Goal: Obtain resource: Download file/media

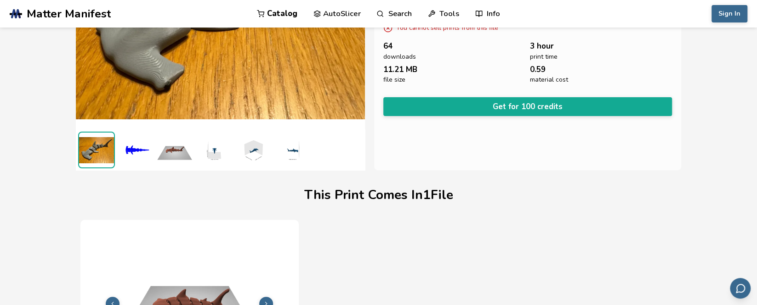
scroll to position [98, 0]
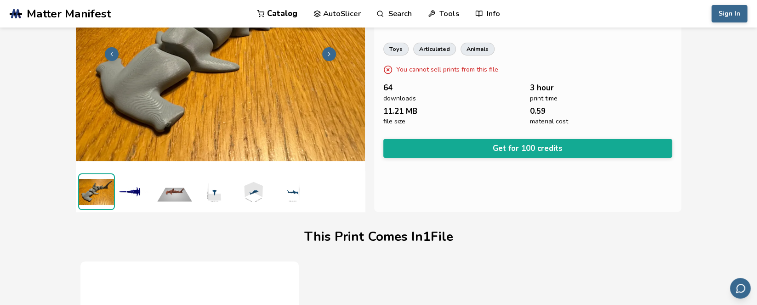
click at [270, 13] on link "Catalog" at bounding box center [277, 14] width 40 height 28
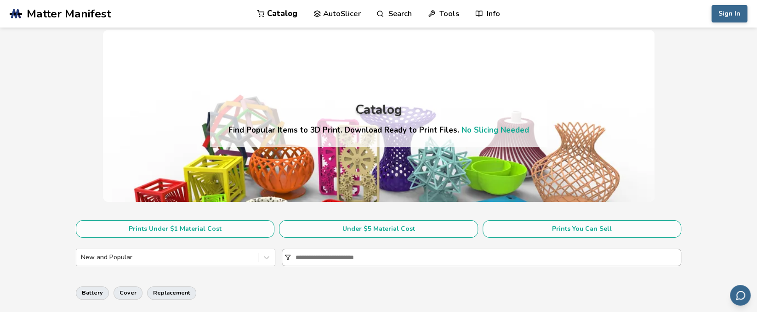
click at [408, 257] on input at bounding box center [487, 257] width 385 height 17
type input "********"
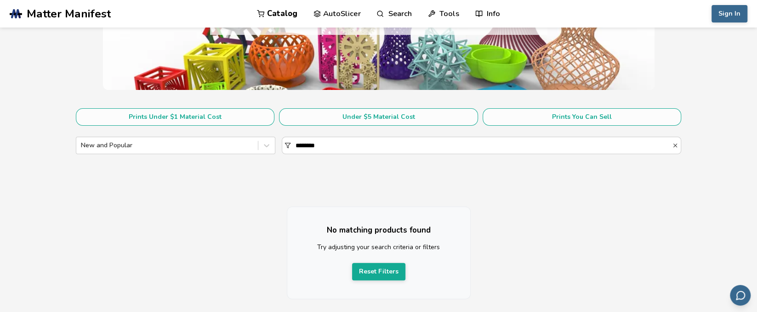
scroll to position [184, 0]
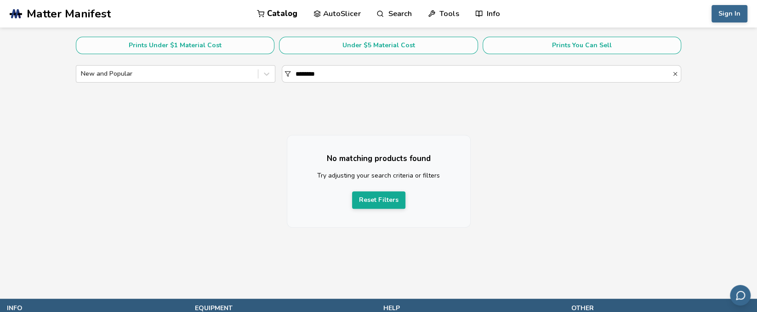
click at [200, 63] on section "Prints Under $1 Material Cost Under $5 Material Cost Prints You Can Sell New an…" at bounding box center [378, 63] width 605 height 52
click at [204, 71] on div at bounding box center [167, 73] width 173 height 9
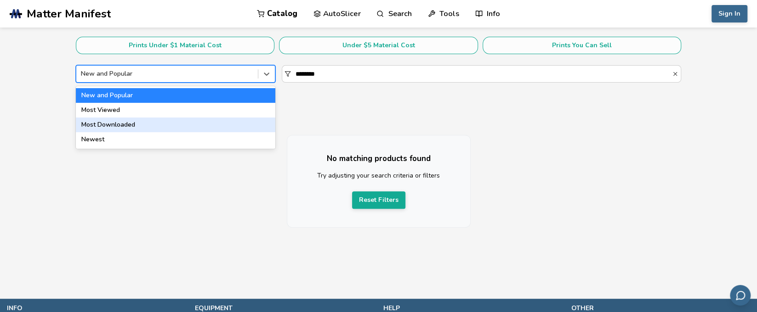
click at [232, 127] on div "Most Downloaded" at bounding box center [176, 125] width 200 height 15
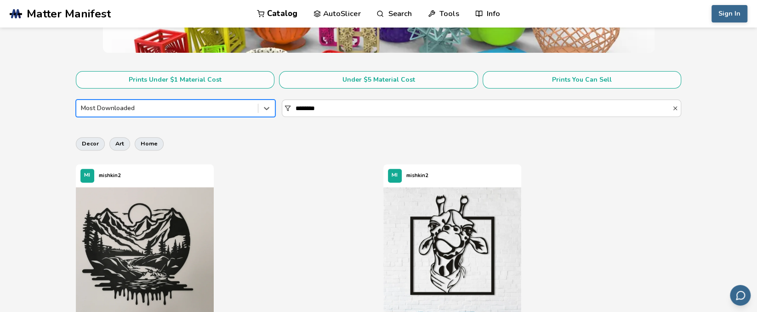
scroll to position [230, 0]
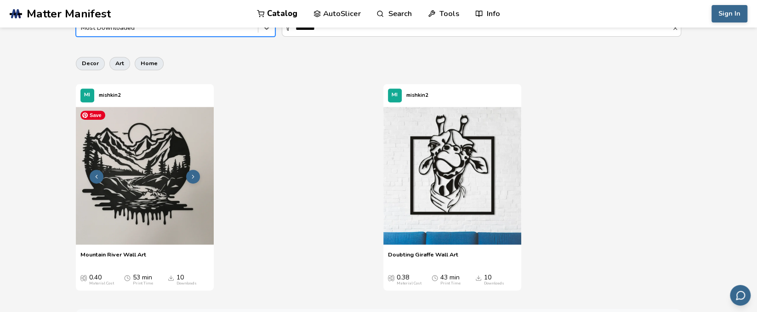
click at [186, 184] on img at bounding box center [145, 176] width 138 height 138
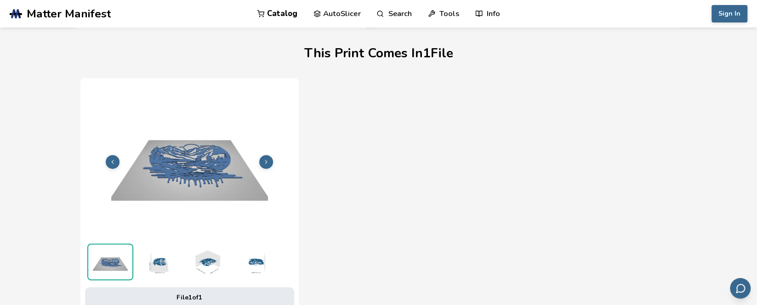
scroll to position [282, 4]
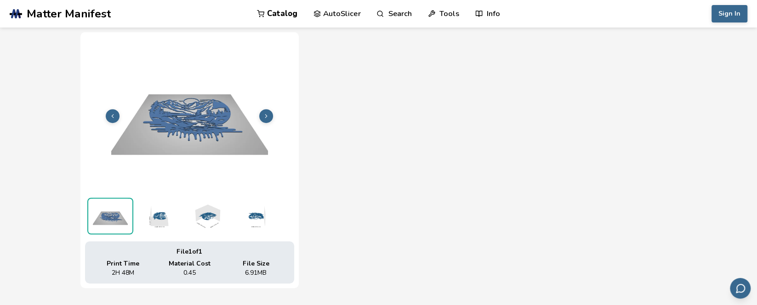
click at [145, 220] on img at bounding box center [159, 216] width 46 height 37
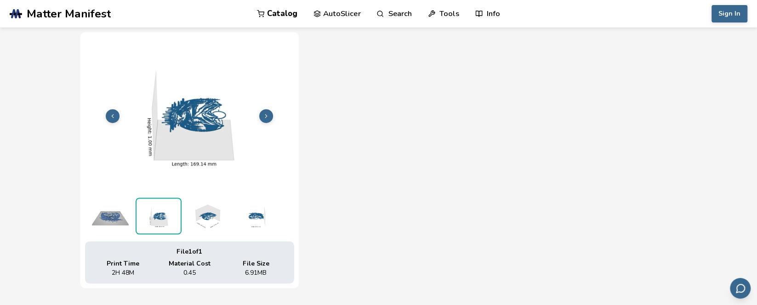
scroll to position [328, 1]
click at [199, 215] on img at bounding box center [207, 216] width 46 height 37
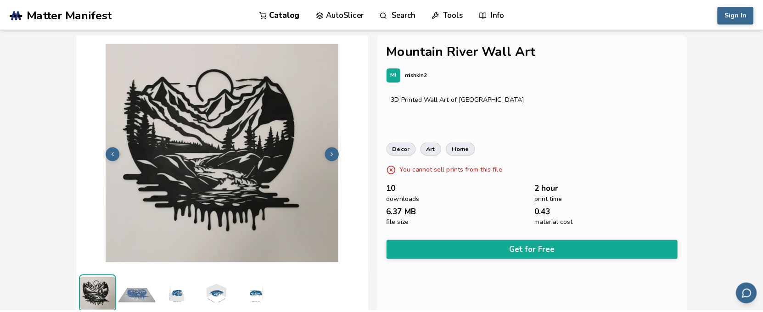
scroll to position [0, 0]
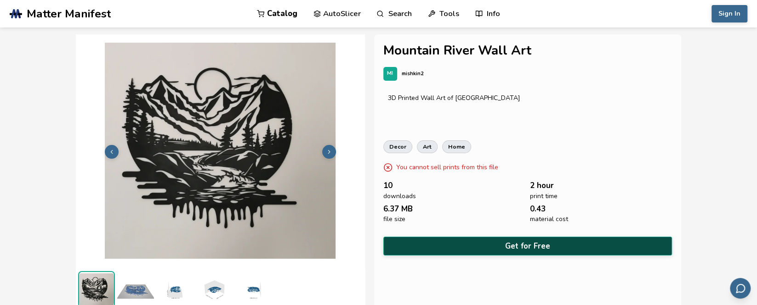
click at [525, 248] on button "Get for Free" at bounding box center [527, 246] width 289 height 19
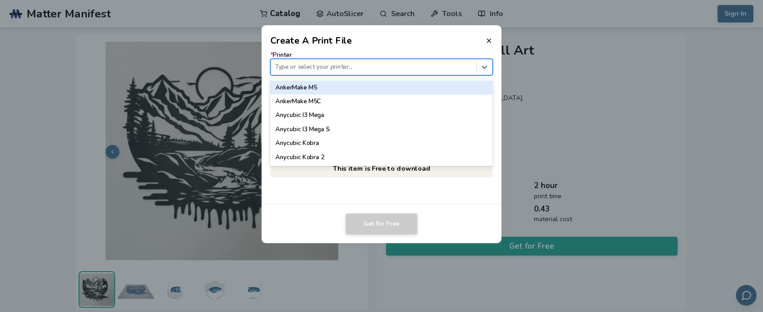
click at [387, 74] on div "Type or select your printer..." at bounding box center [382, 67] width 223 height 17
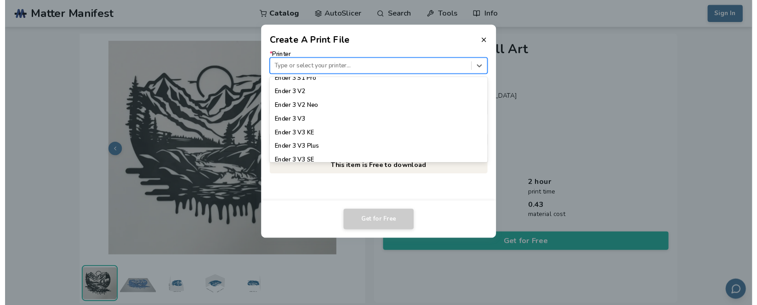
scroll to position [734, 0]
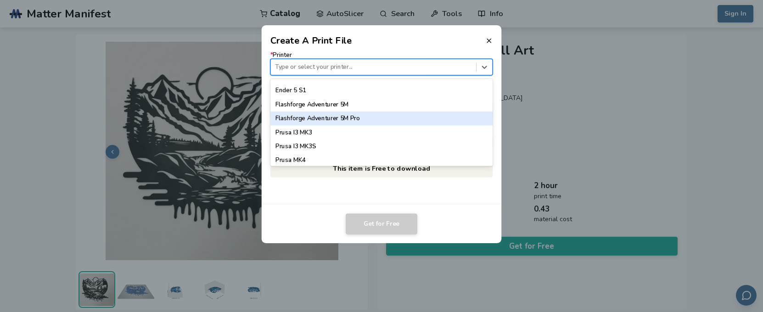
click at [388, 122] on div "Flashforge Adventurer 5M Pro" at bounding box center [382, 119] width 223 height 14
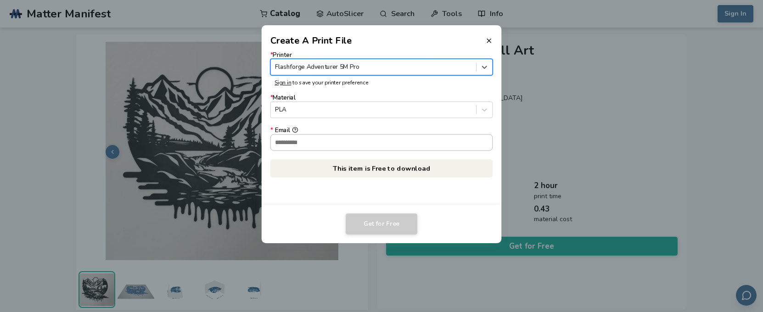
click at [378, 143] on input "* Email" at bounding box center [382, 143] width 222 height 16
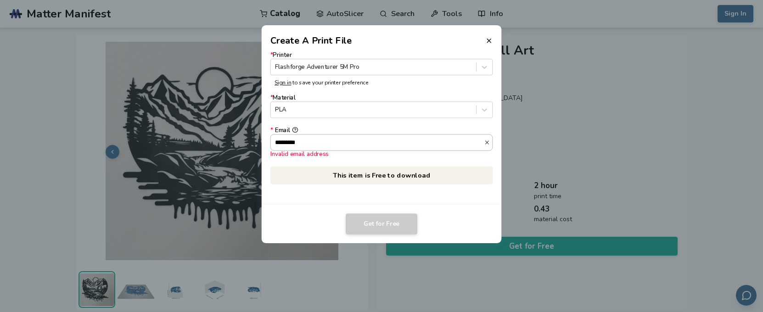
click at [378, 143] on input "********" at bounding box center [378, 143] width 214 height 16
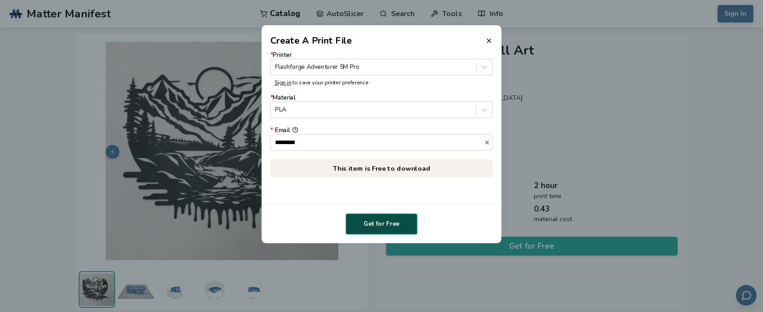
type input "*********"
click at [404, 230] on button "Get for Free" at bounding box center [382, 224] width 72 height 21
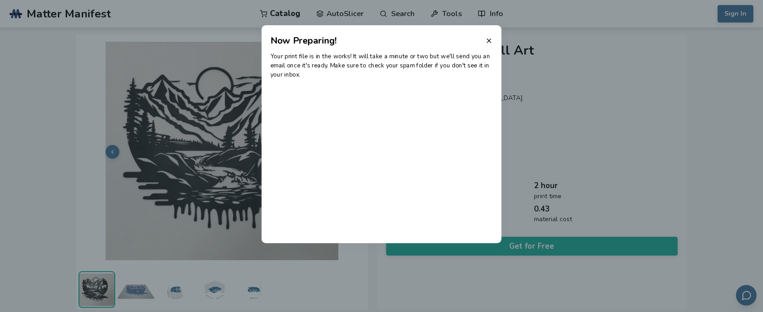
click at [484, 38] on header "Now Preparing!" at bounding box center [382, 36] width 240 height 22
click at [492, 41] on icon at bounding box center [489, 40] width 7 height 7
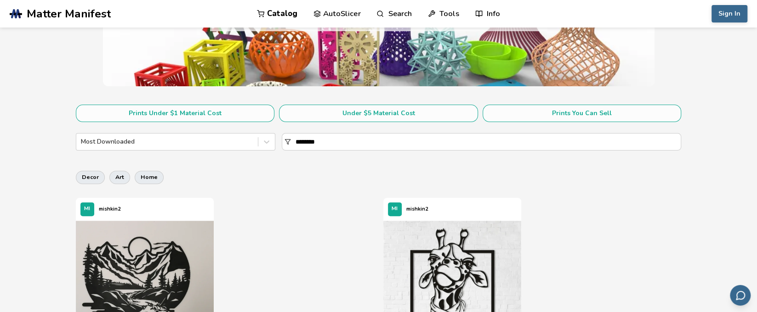
scroll to position [40, 0]
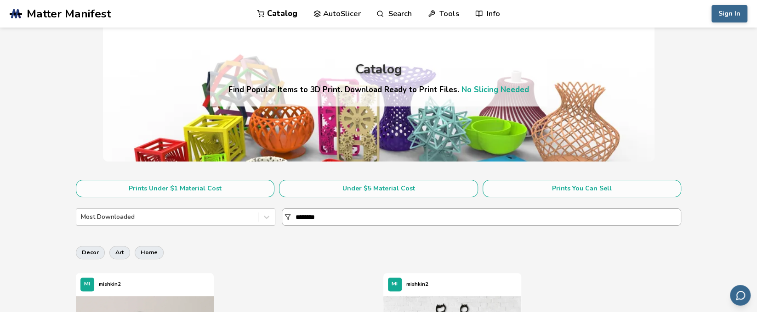
click at [328, 220] on input "********" at bounding box center [487, 217] width 385 height 17
drag, startPoint x: 334, startPoint y: 220, endPoint x: 232, endPoint y: 220, distance: 102.0
click at [232, 220] on div "Most Downloaded ********" at bounding box center [378, 217] width 605 height 17
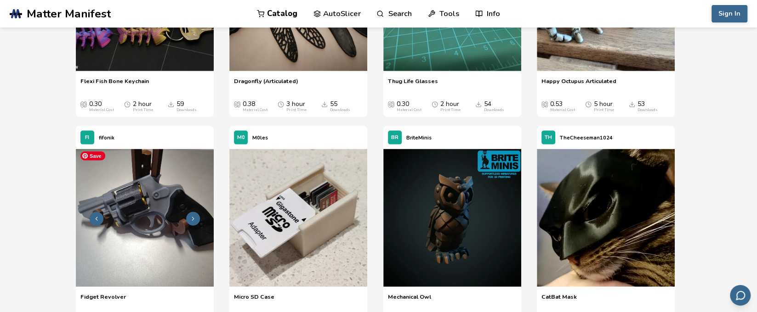
scroll to position [1378, 0]
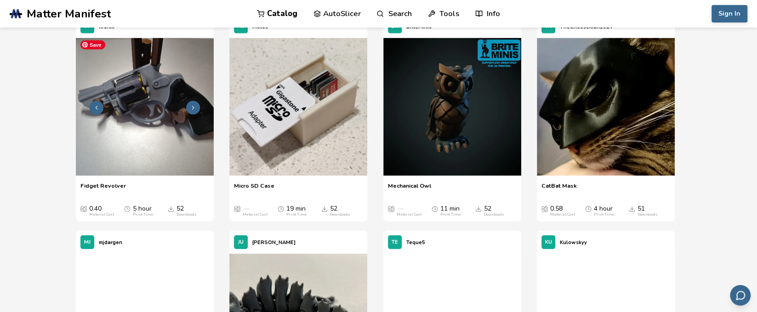
click at [179, 127] on img at bounding box center [145, 107] width 138 height 138
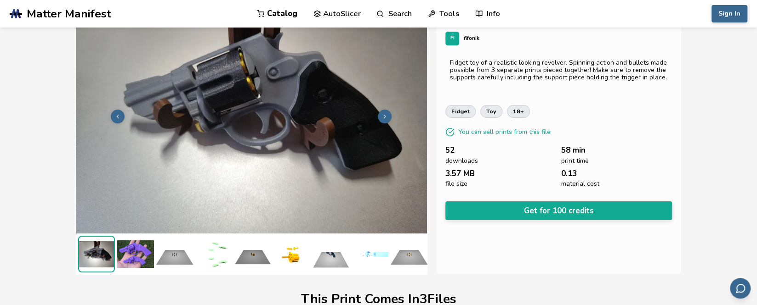
scroll to position [46, 4]
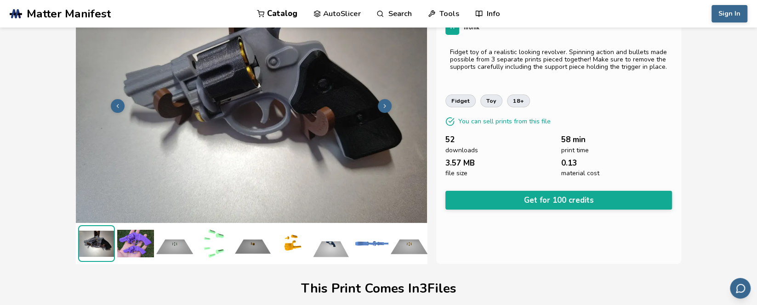
click at [174, 237] on img at bounding box center [174, 244] width 37 height 37
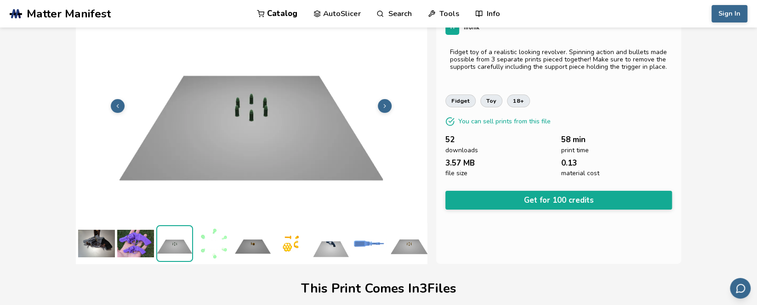
scroll to position [46, 0]
click at [240, 239] on img at bounding box center [252, 244] width 37 height 37
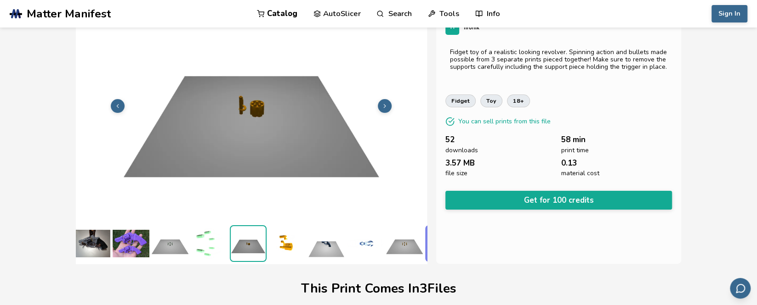
click at [299, 241] on img at bounding box center [287, 244] width 37 height 37
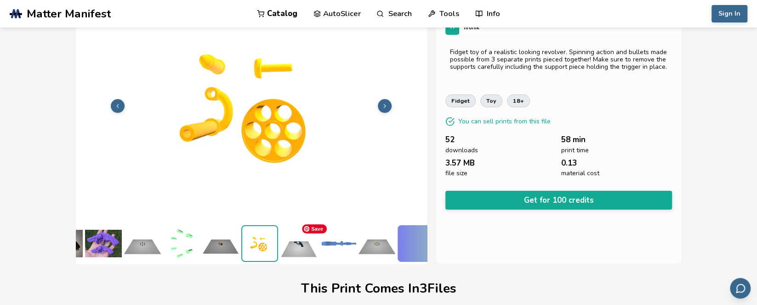
scroll to position [0, 44]
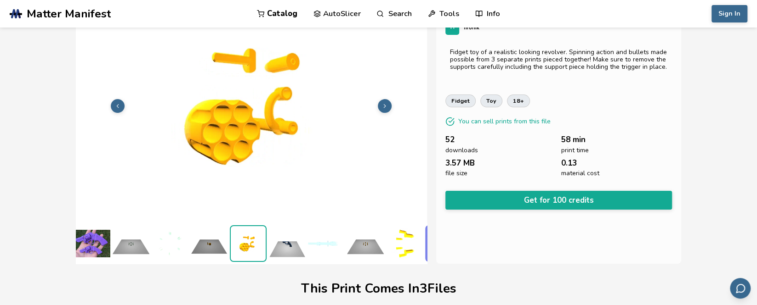
click at [351, 242] on img at bounding box center [365, 244] width 37 height 37
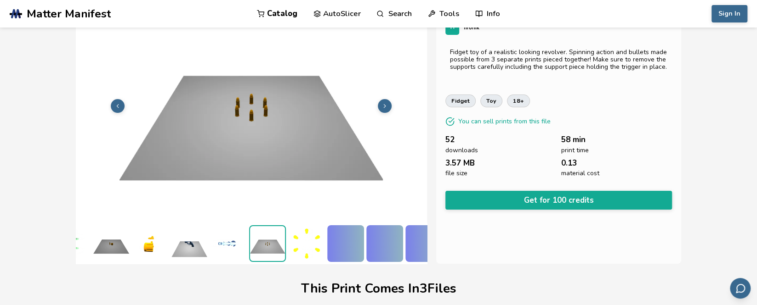
scroll to position [0, 161]
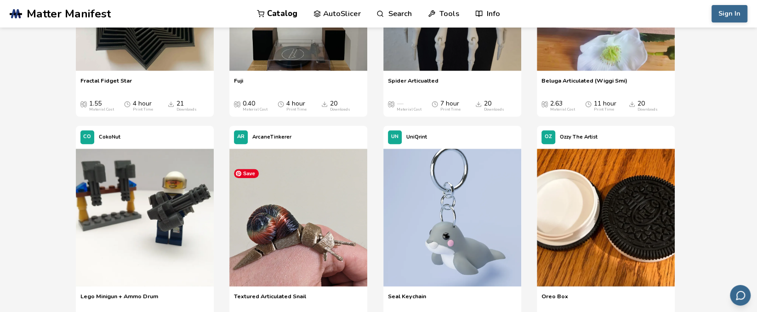
scroll to position [7282, 0]
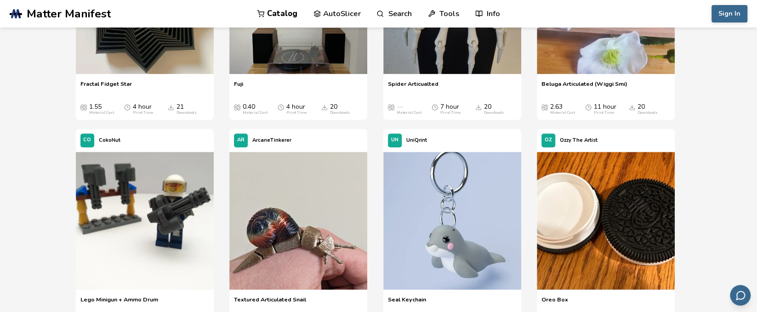
click at [311, 47] on img at bounding box center [298, 5] width 138 height 138
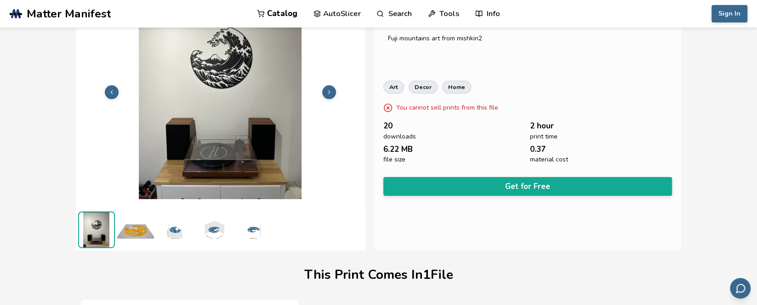
scroll to position [6, 0]
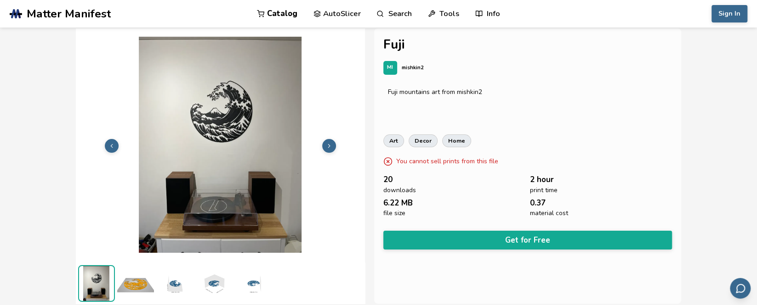
click at [419, 66] on p "mishkin2" at bounding box center [412, 68] width 22 height 10
click at [389, 62] on div "MI" at bounding box center [390, 68] width 14 height 14
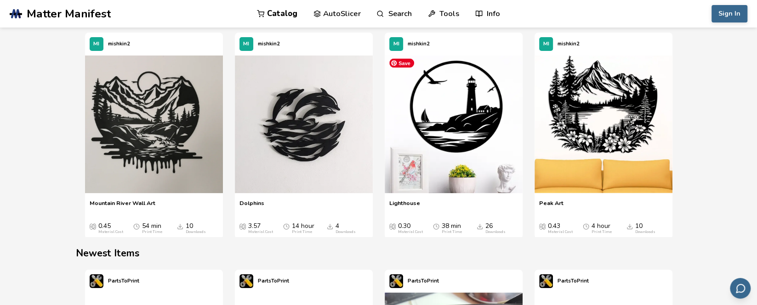
scroll to position [1102, 0]
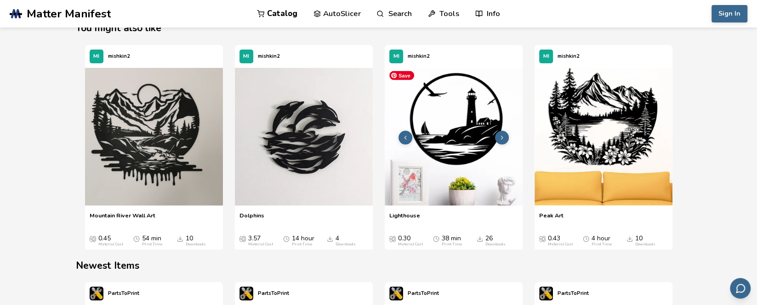
click at [462, 112] on img "3 / 4" at bounding box center [453, 137] width 138 height 138
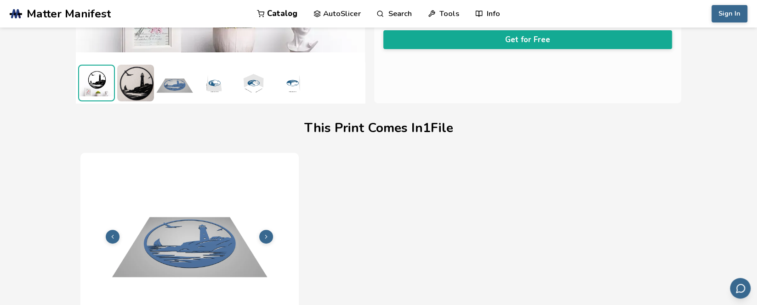
scroll to position [236, 0]
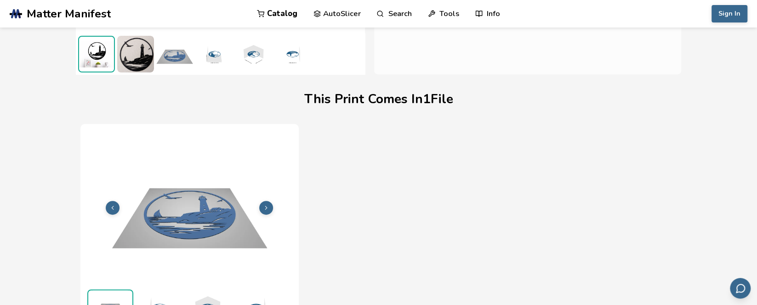
click at [628, 220] on div "File 1 of 1 Print Time 1H 45M Material Cost 0.35 File Size 2.38 MB" at bounding box center [378, 252] width 596 height 256
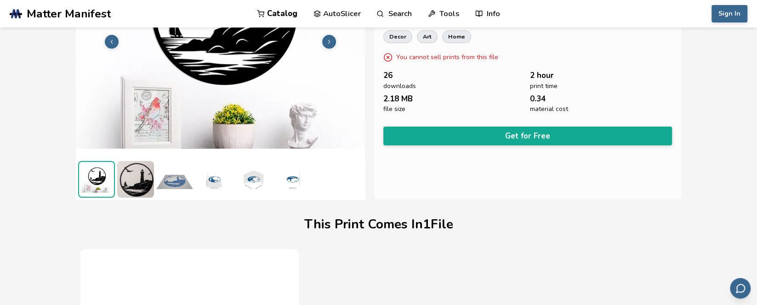
scroll to position [0, 0]
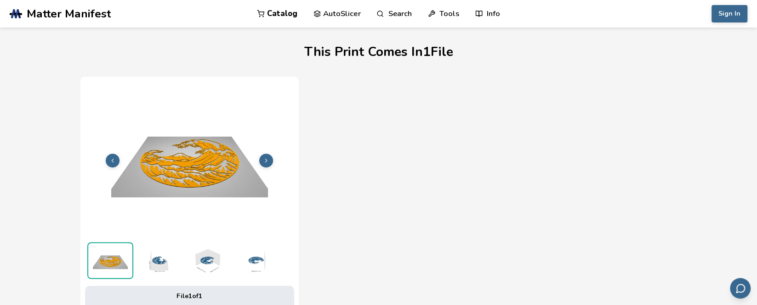
scroll to position [62, 0]
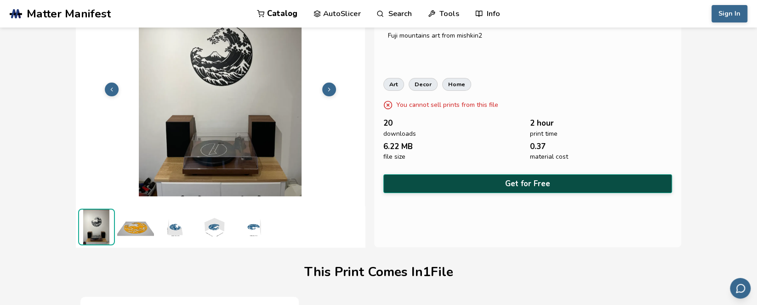
click at [487, 179] on button "Get for Free" at bounding box center [527, 184] width 289 height 19
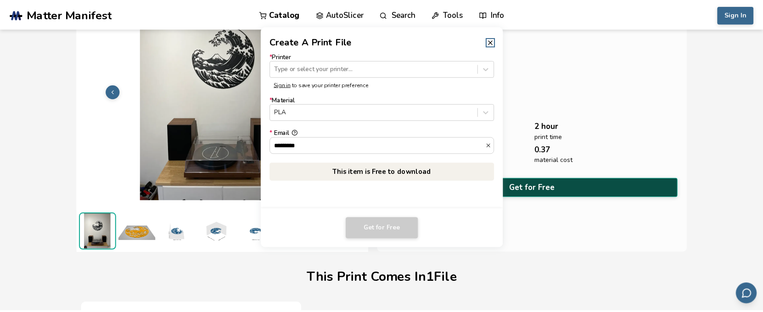
scroll to position [62, 0]
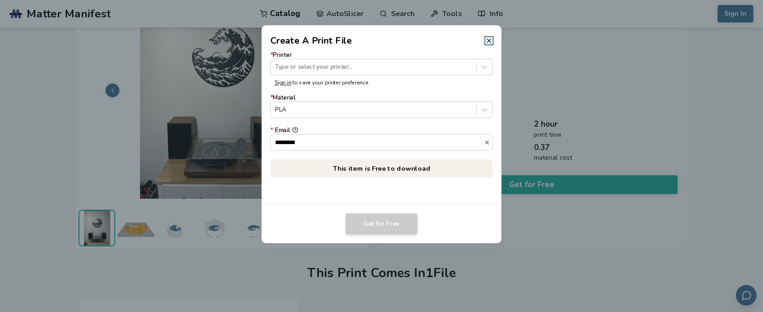
drag, startPoint x: 404, startPoint y: 142, endPoint x: 189, endPoint y: 114, distance: 216.7
click at [189, 114] on dialog "Create A Print File * Printer Type or select your printer... Sign in to save yo…" at bounding box center [381, 156] width 725 height 297
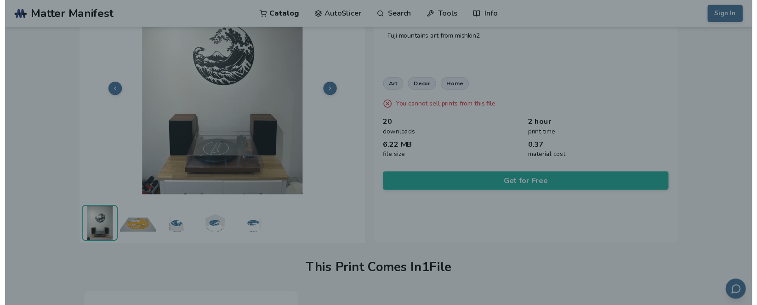
scroll to position [62, 0]
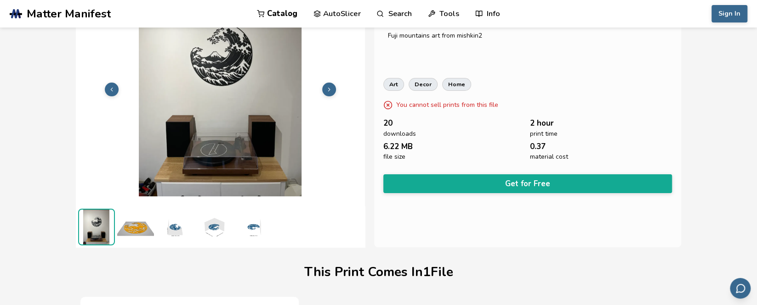
click at [585, 190] on div "Fuji MI mishkin2 Fuji mountains art from mishkin2 art decor home You cannot sel…" at bounding box center [527, 110] width 307 height 276
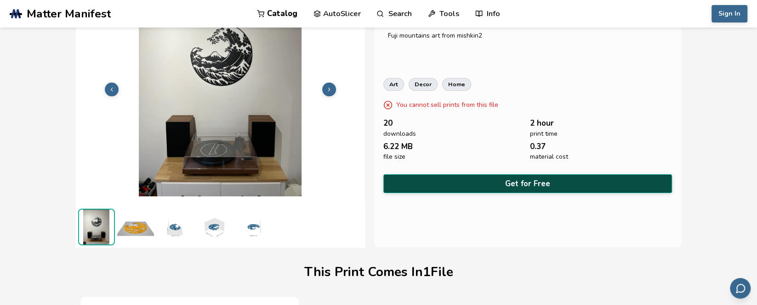
click at [520, 175] on button "Get for Free" at bounding box center [527, 184] width 289 height 19
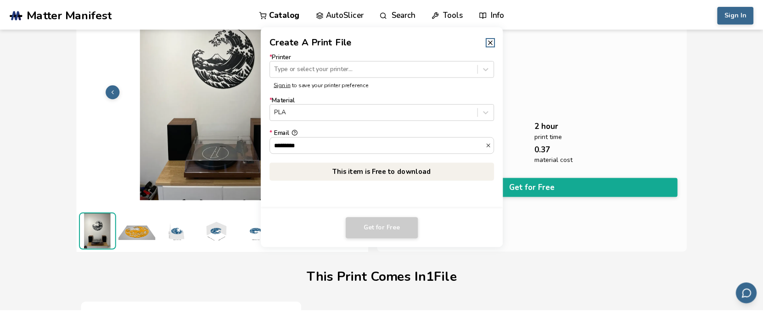
scroll to position [62, 0]
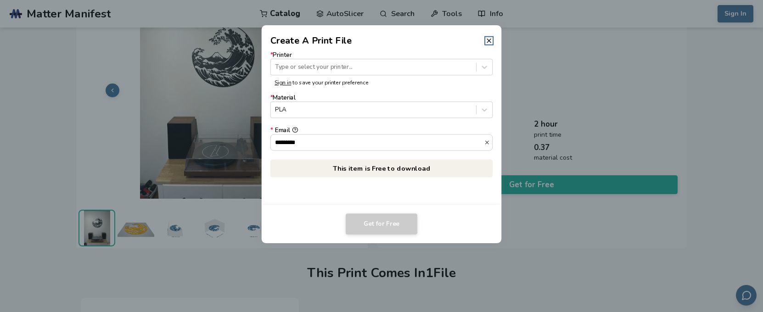
drag, startPoint x: 431, startPoint y: 140, endPoint x: 224, endPoint y: 144, distance: 206.7
click at [226, 143] on dialog "Create A Print File * Printer Type or select your printer... Sign in to save yo…" at bounding box center [381, 156] width 725 height 297
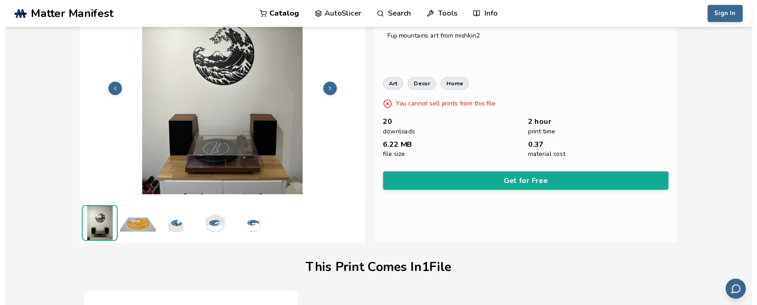
scroll to position [62, 0]
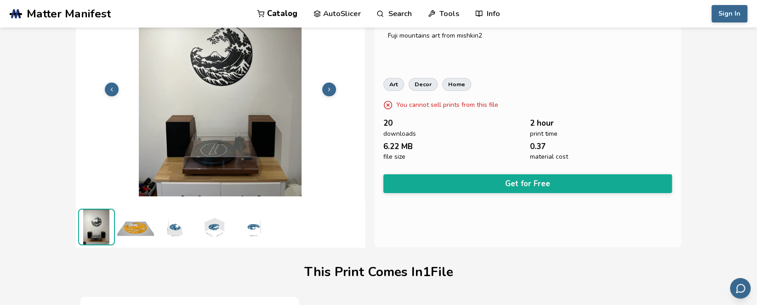
click at [554, 190] on div "Fuji MI mishkin2 Fuji mountains art from mishkin2 art decor home You cannot sel…" at bounding box center [527, 110] width 307 height 276
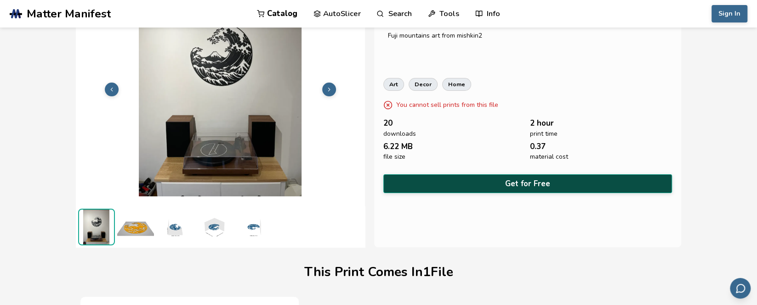
click at [549, 185] on button "Get for Free" at bounding box center [527, 184] width 289 height 19
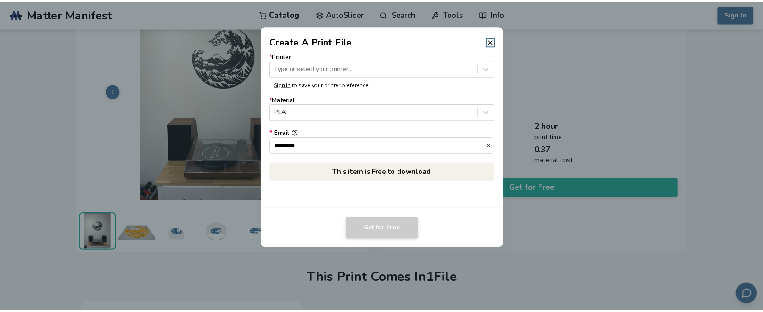
scroll to position [62, 0]
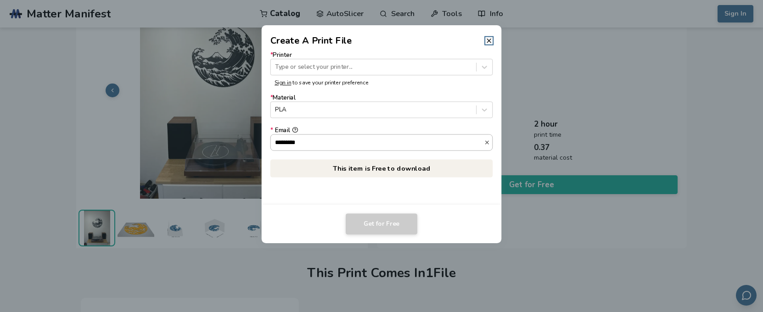
click at [322, 140] on input "*********" at bounding box center [378, 143] width 214 height 16
drag, startPoint x: 306, startPoint y: 141, endPoint x: 295, endPoint y: 161, distance: 23.6
click at [301, 141] on input "*********" at bounding box center [378, 143] width 214 height 16
type input "**********"
click at [316, 55] on label "* Printer Type or select your printer..." at bounding box center [382, 63] width 223 height 23
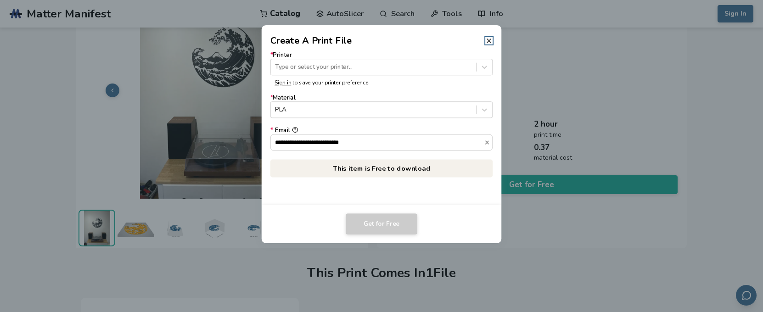
click at [316, 58] on label "* Printer Type or select your printer..." at bounding box center [382, 63] width 223 height 23
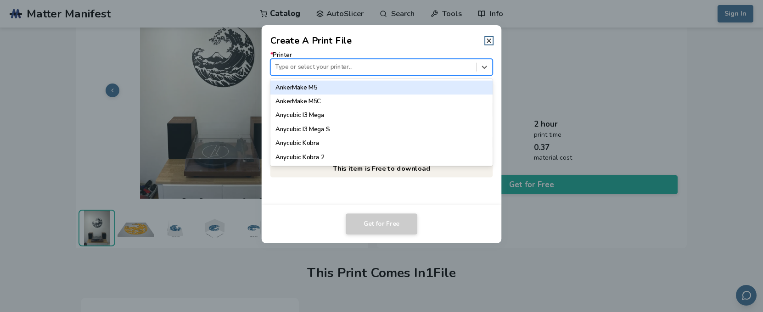
click at [316, 64] on div at bounding box center [373, 67] width 197 height 9
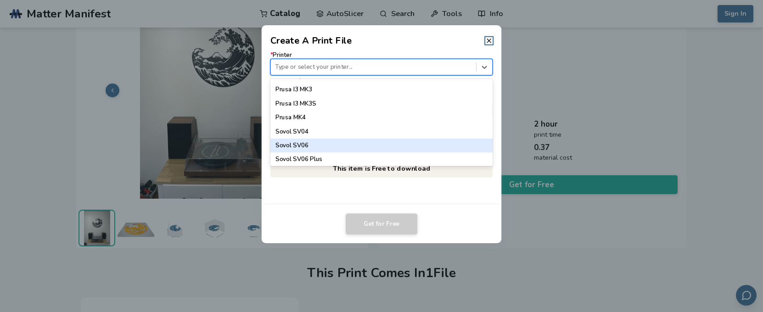
scroll to position [734, 0]
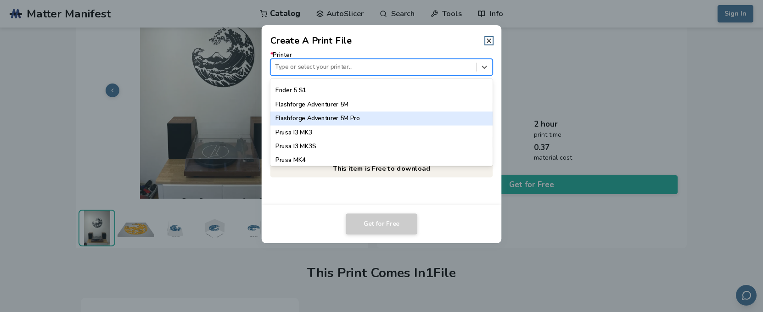
click at [356, 121] on div "Flashforge Adventurer 5M Pro" at bounding box center [382, 119] width 223 height 14
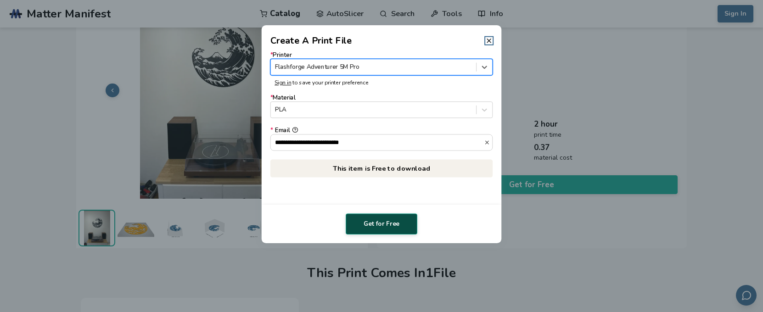
click at [396, 233] on button "Get for Free" at bounding box center [382, 224] width 72 height 21
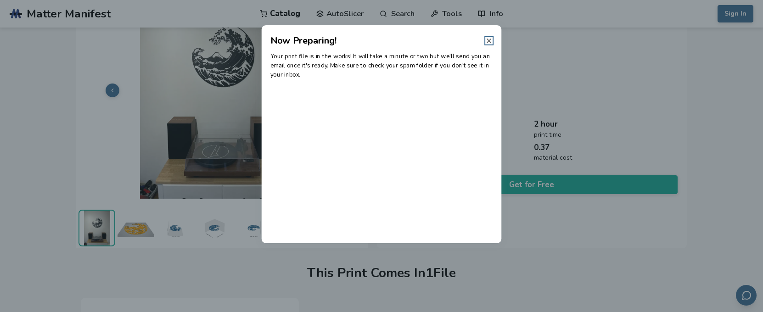
click at [489, 40] on icon at bounding box center [489, 40] width 7 height 7
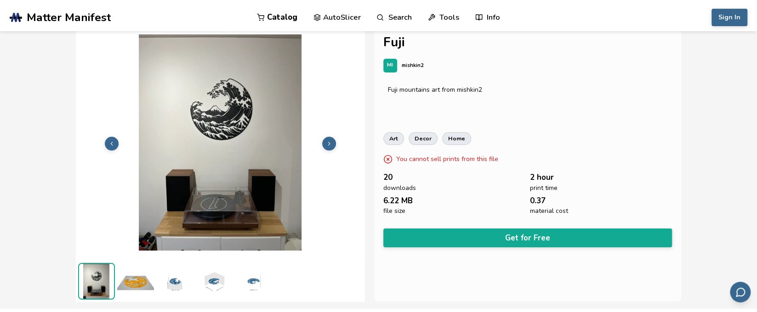
scroll to position [0, 0]
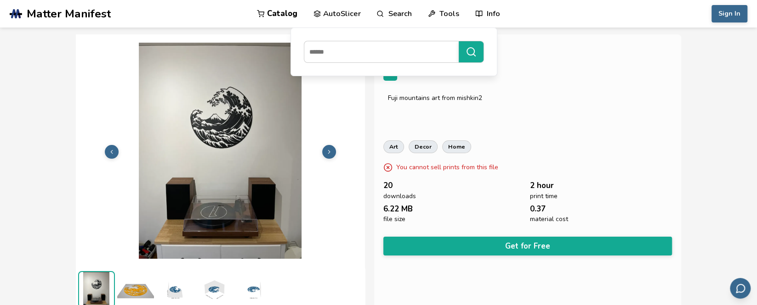
click at [395, 14] on link "Search" at bounding box center [393, 14] width 35 height 28
click at [383, 52] on input at bounding box center [379, 52] width 150 height 17
type input "*********"
click at [458, 41] on button "*********" at bounding box center [470, 51] width 25 height 21
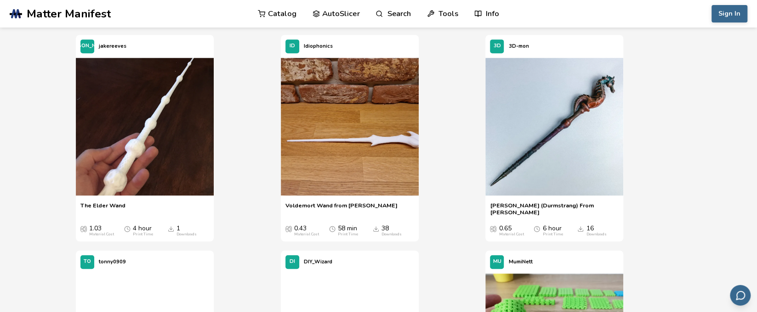
scroll to position [278, 0]
